Goal: Transaction & Acquisition: Purchase product/service

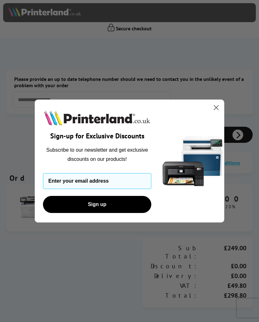
click at [212, 106] on circle "Close dialog" at bounding box center [216, 107] width 10 height 10
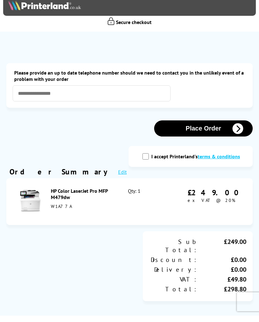
scroll to position [6, 0]
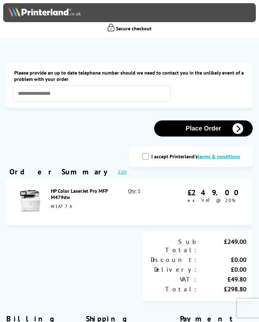
click at [147, 156] on input "I accept Printerland's terms & conditions" at bounding box center [145, 156] width 6 height 6
checkbox input "true"
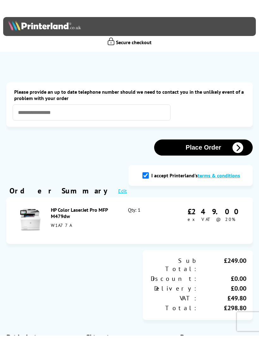
scroll to position [0, 0]
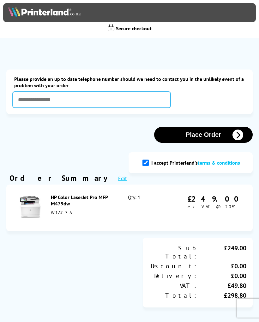
click at [64, 101] on input "text" at bounding box center [92, 100] width 158 height 16
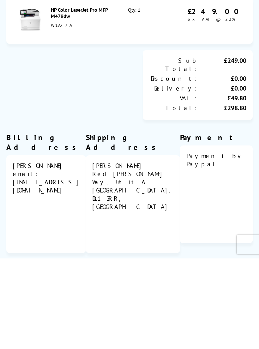
type input "**********"
click at [138, 223] on div "Shipping Address" at bounding box center [133, 233] width 94 height 20
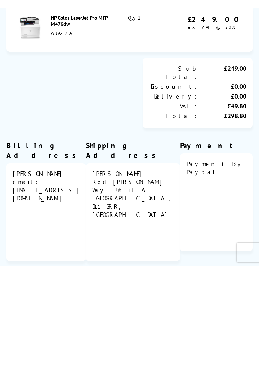
scroll to position [187, 0]
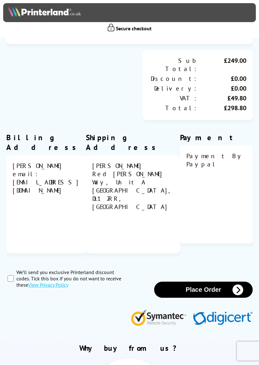
click at [146, 162] on div "Steven Ainslie" at bounding box center [133, 166] width 82 height 8
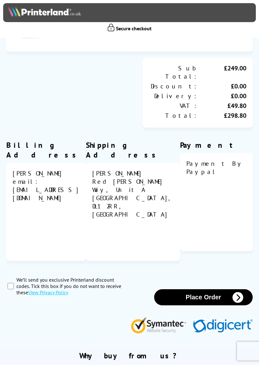
scroll to position [183, 0]
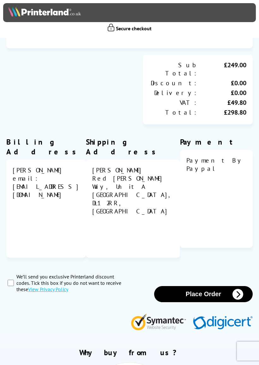
click at [13, 280] on input "We’ll send you exclusive Printerland discount codes. Tick this box if you do no…" at bounding box center [11, 283] width 6 height 6
checkbox input "true"
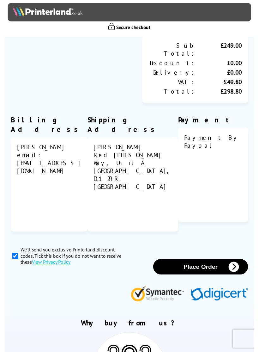
scroll to position [192, 0]
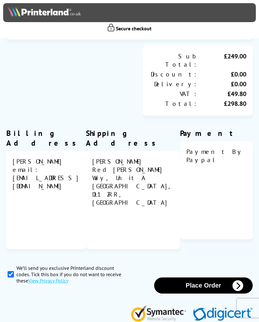
click at [150, 170] on div "Red Barnes Way, Unit A" at bounding box center [133, 174] width 82 height 16
click at [139, 157] on div "Steven Ainslie" at bounding box center [133, 161] width 82 height 8
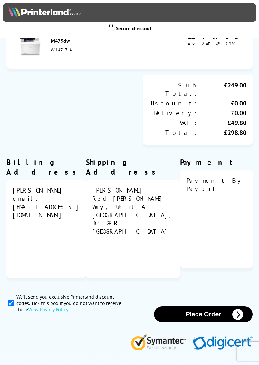
scroll to position [214, 0]
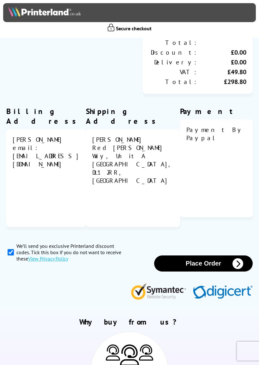
click at [208, 258] on button "Place Order" at bounding box center [203, 264] width 99 height 16
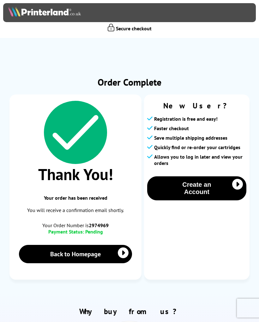
click at [96, 254] on link "Back to Homepage" at bounding box center [75, 254] width 113 height 18
